Goal: Check status: Check status

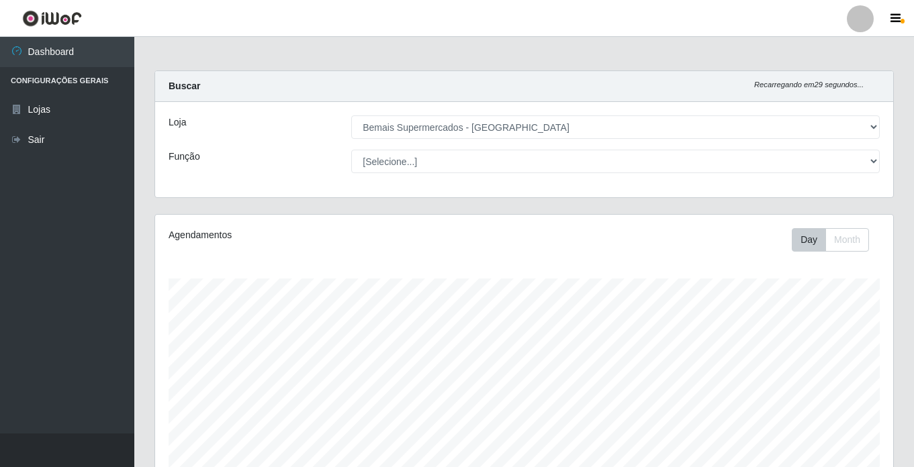
select select "250"
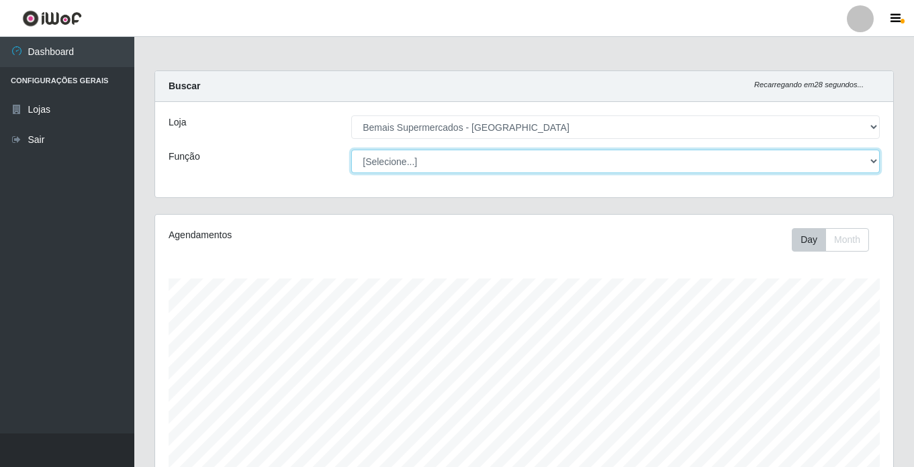
drag, startPoint x: 407, startPoint y: 162, endPoint x: 408, endPoint y: 171, distance: 8.2
click at [407, 162] on select "[Selecione...] ASG ASG + ASG ++ Auxiliar de Estacionamento Auxiliar de Estacion…" at bounding box center [615, 161] width 528 height 23
click at [351, 150] on select "[Selecione...] ASG ASG + ASG ++ Auxiliar de Estacionamento Auxiliar de Estacion…" at bounding box center [615, 161] width 528 height 23
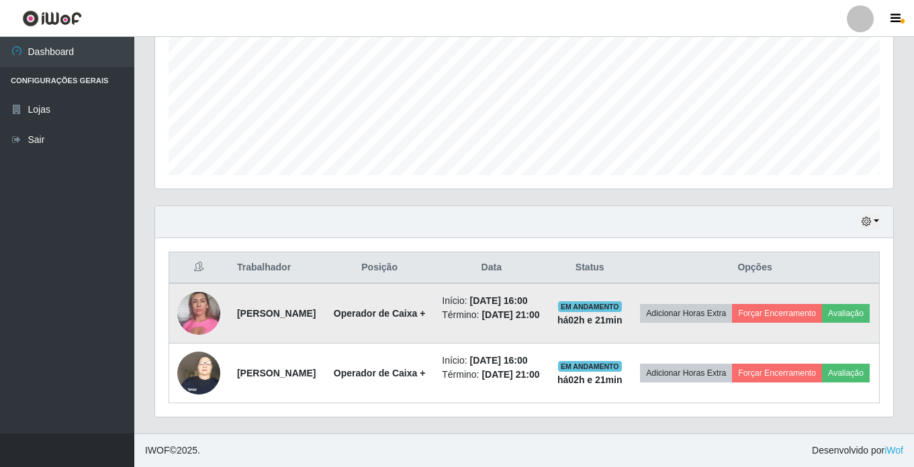
scroll to position [353, 0]
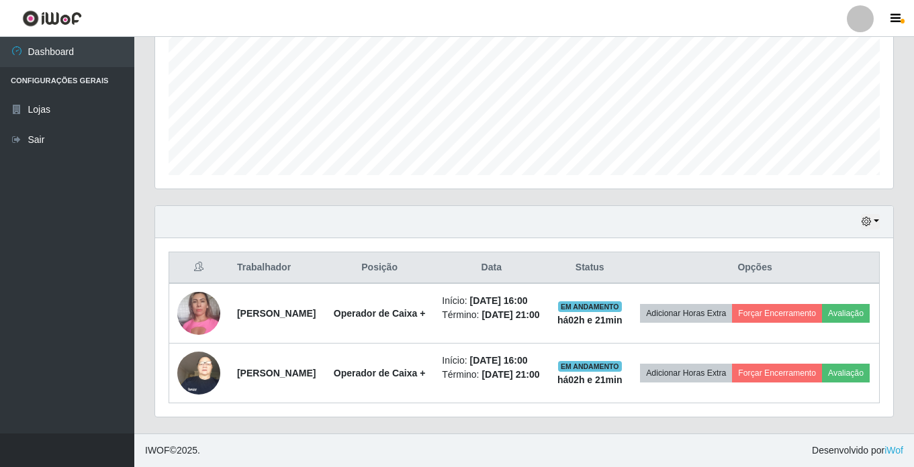
click at [863, 206] on div "Hoje 1 dia 3 dias 1 Semana Não encerrados" at bounding box center [524, 222] width 738 height 32
click at [864, 217] on icon "button" at bounding box center [865, 221] width 9 height 9
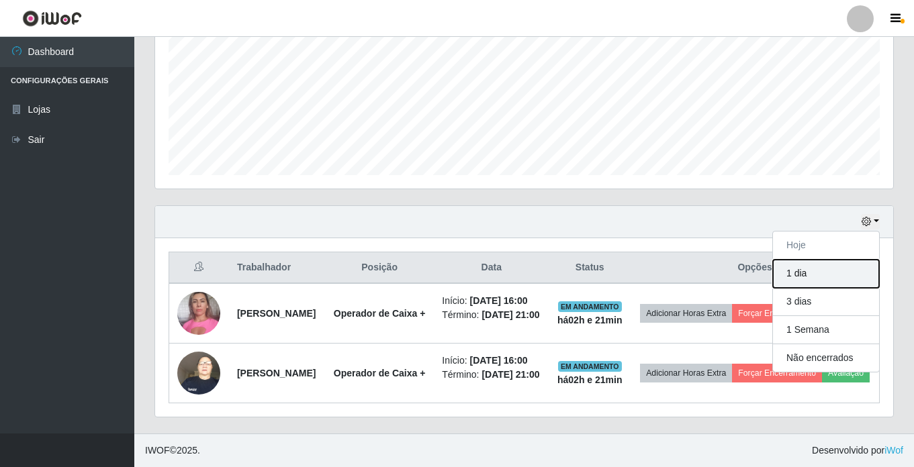
click at [828, 260] on button "1 dia" at bounding box center [826, 274] width 106 height 28
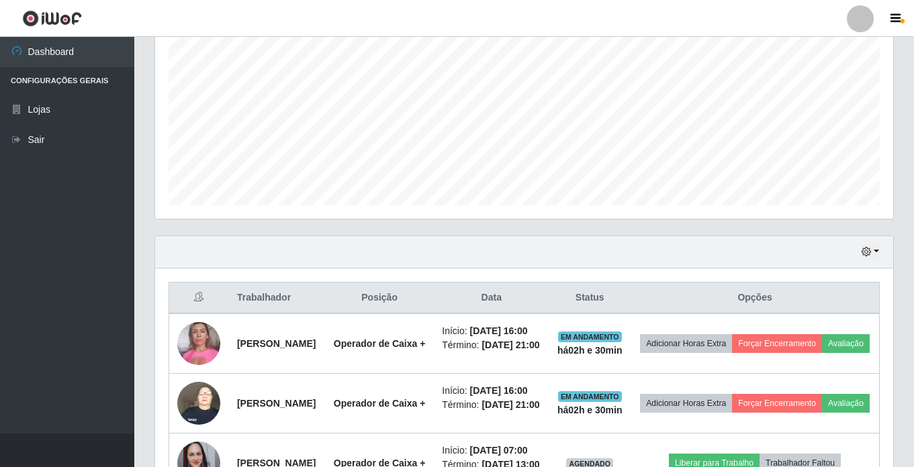
scroll to position [269, 0]
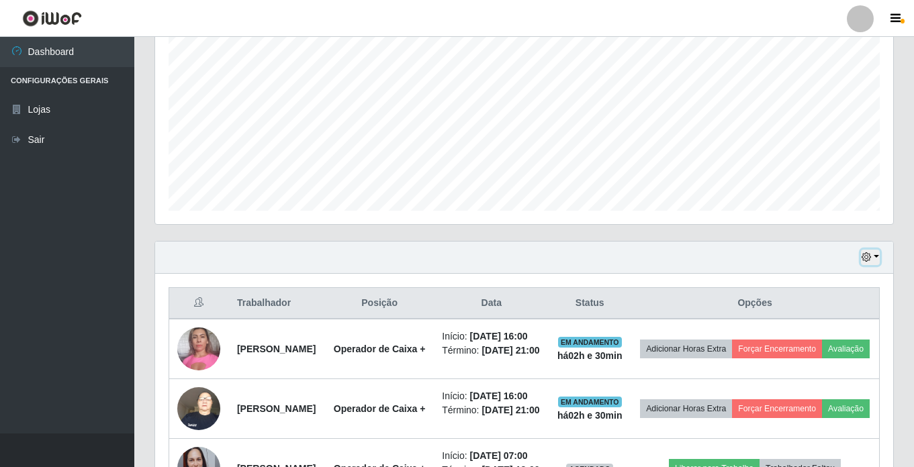
click at [873, 256] on button "button" at bounding box center [870, 257] width 19 height 15
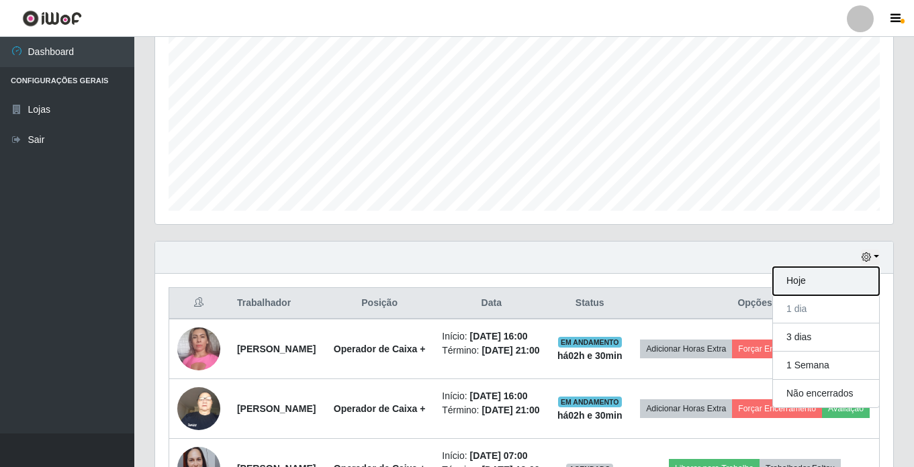
click at [804, 286] on button "Hoje" at bounding box center [826, 281] width 106 height 28
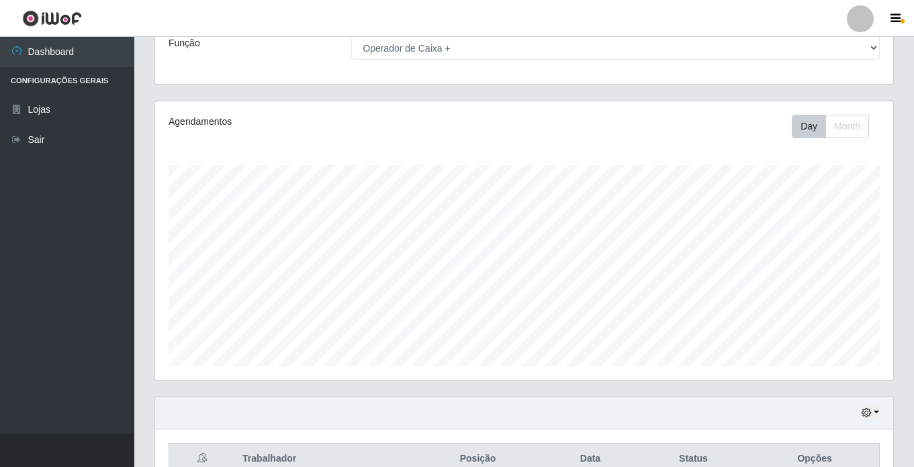
scroll to position [0, 0]
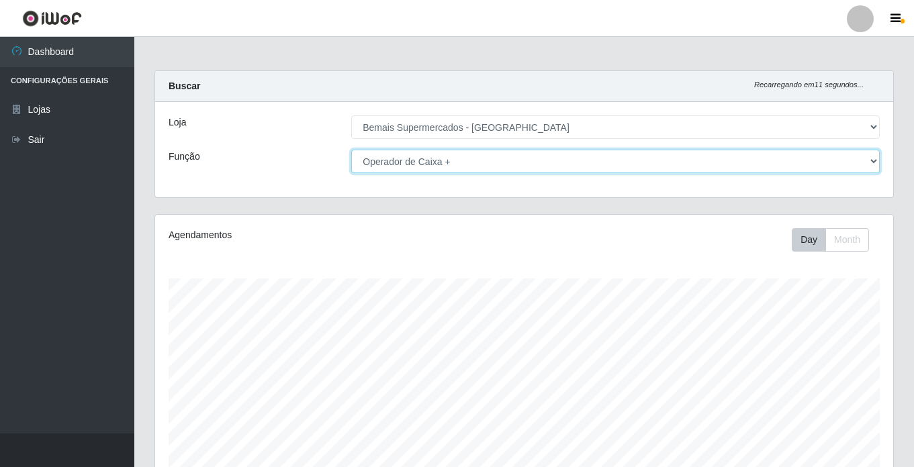
click at [431, 163] on select "[Selecione...] ASG ASG + ASG ++ Auxiliar de Estacionamento Auxiliar de Estacion…" at bounding box center [615, 161] width 528 height 23
click at [351, 150] on select "[Selecione...] ASG ASG + ASG ++ Auxiliar de Estacionamento Auxiliar de Estacion…" at bounding box center [615, 161] width 528 height 23
click at [420, 167] on select "[Selecione...] ASG ASG + ASG ++ Auxiliar de Estacionamento Auxiliar de Estacion…" at bounding box center [615, 161] width 528 height 23
click at [351, 150] on select "[Selecione...] ASG ASG + ASG ++ Auxiliar de Estacionamento Auxiliar de Estacion…" at bounding box center [615, 161] width 528 height 23
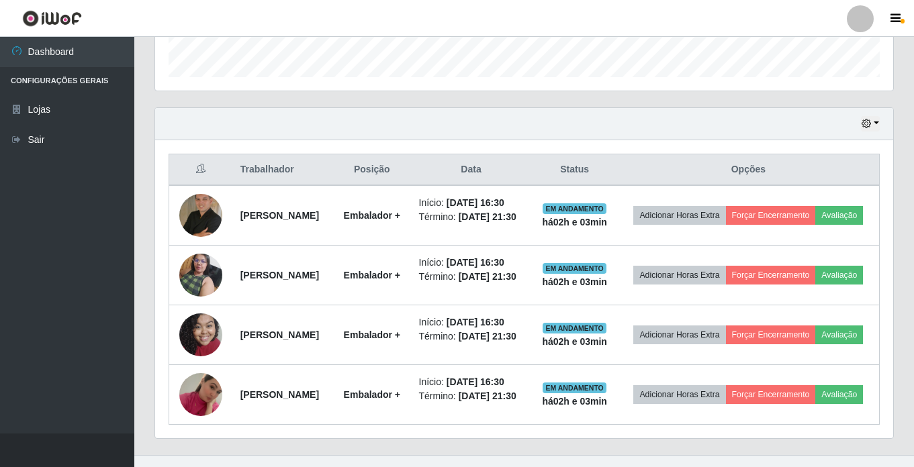
scroll to position [465, 0]
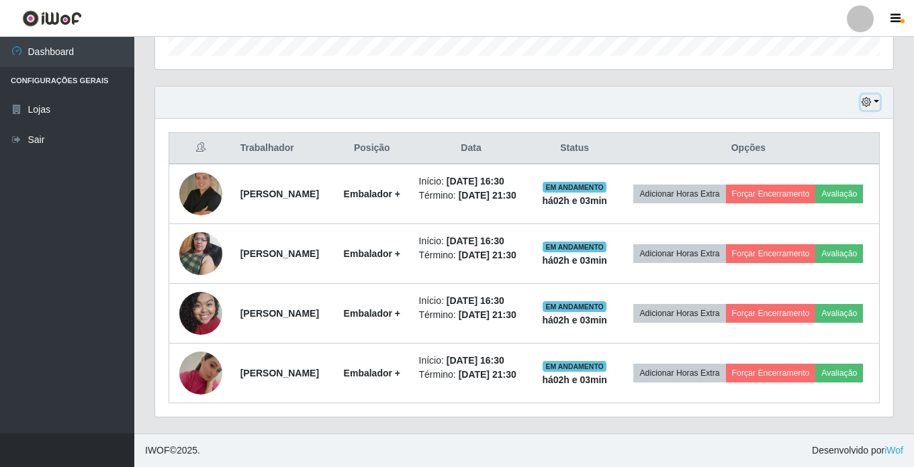
click at [865, 97] on icon "button" at bounding box center [865, 101] width 9 height 9
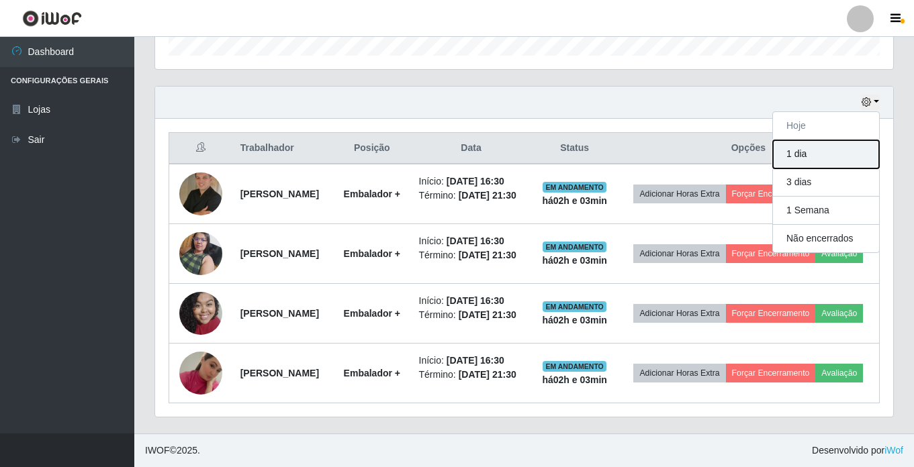
click at [814, 140] on button "1 dia" at bounding box center [826, 154] width 106 height 28
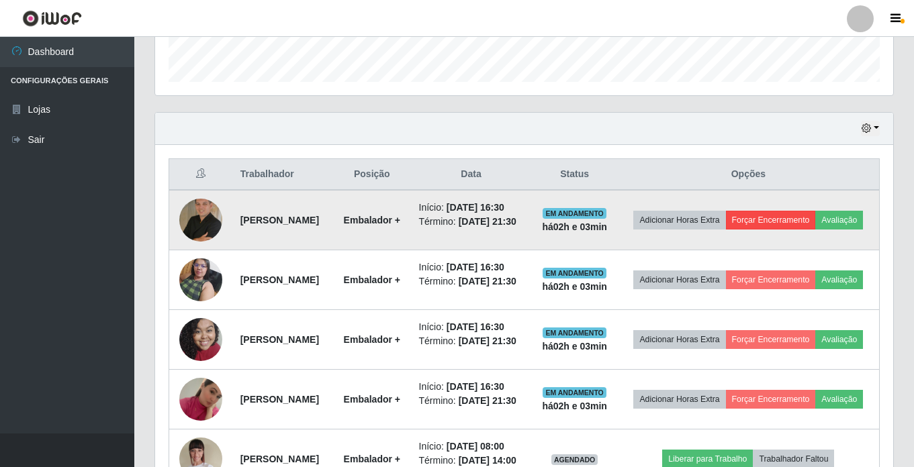
scroll to position [397, 0]
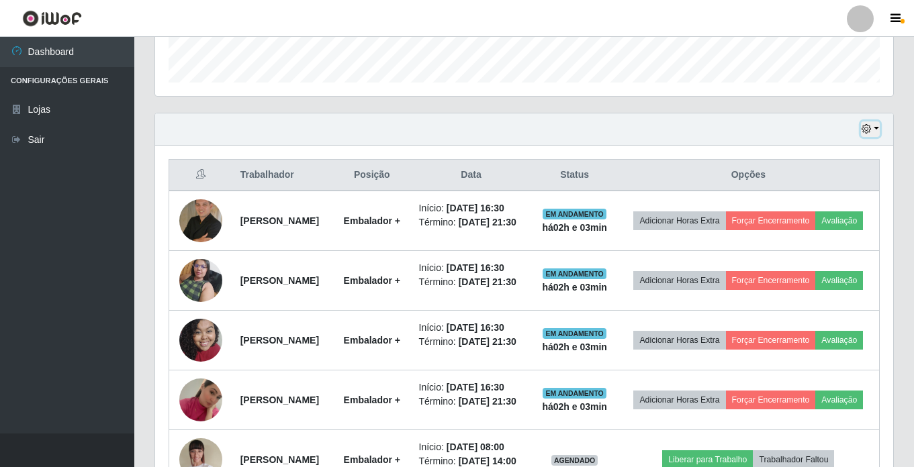
click at [863, 127] on icon "button" at bounding box center [865, 128] width 9 height 9
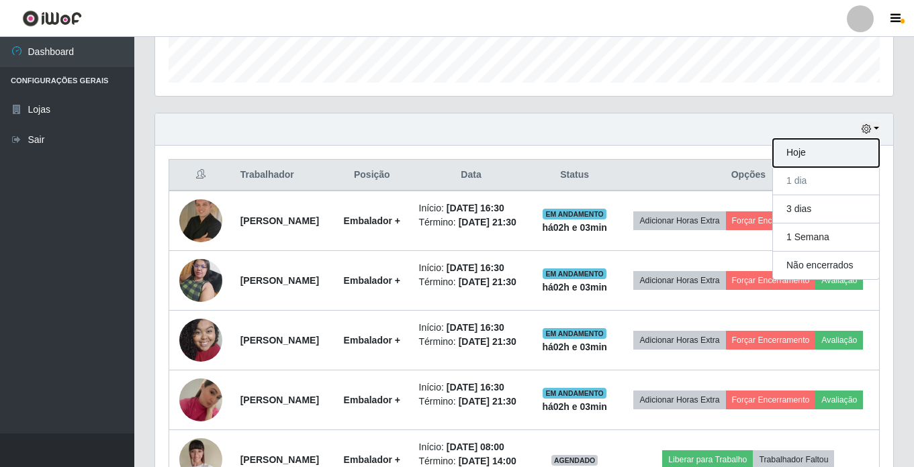
click at [828, 158] on button "Hoje" at bounding box center [826, 153] width 106 height 28
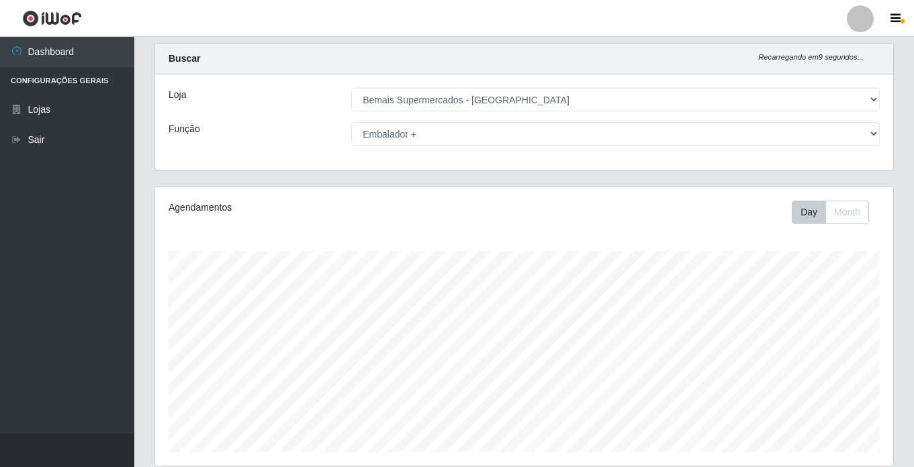
scroll to position [0, 0]
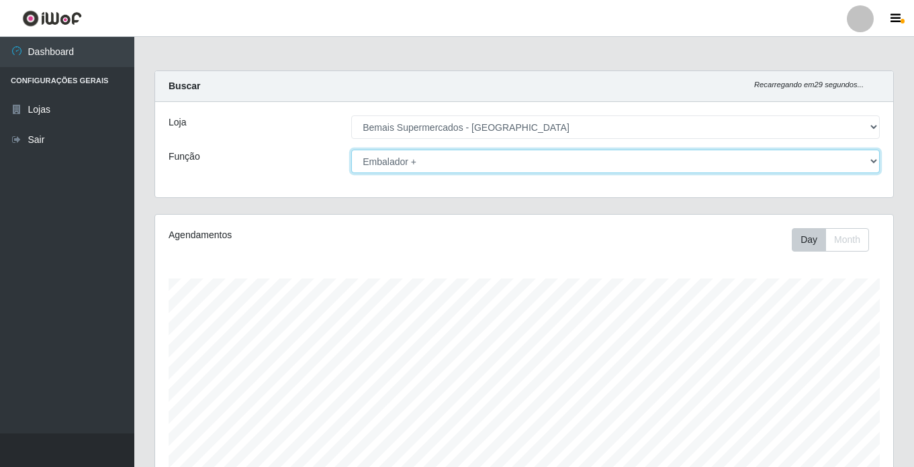
click at [410, 152] on select "[Selecione...] ASG ASG + ASG ++ Auxiliar de Estacionamento Auxiliar de Estacion…" at bounding box center [615, 161] width 528 height 23
select select "[Selecione...]"
click at [351, 150] on select "[Selecione...] ASG ASG + ASG ++ Auxiliar de Estacionamento Auxiliar de Estacion…" at bounding box center [615, 161] width 528 height 23
